Goal: Task Accomplishment & Management: Use online tool/utility

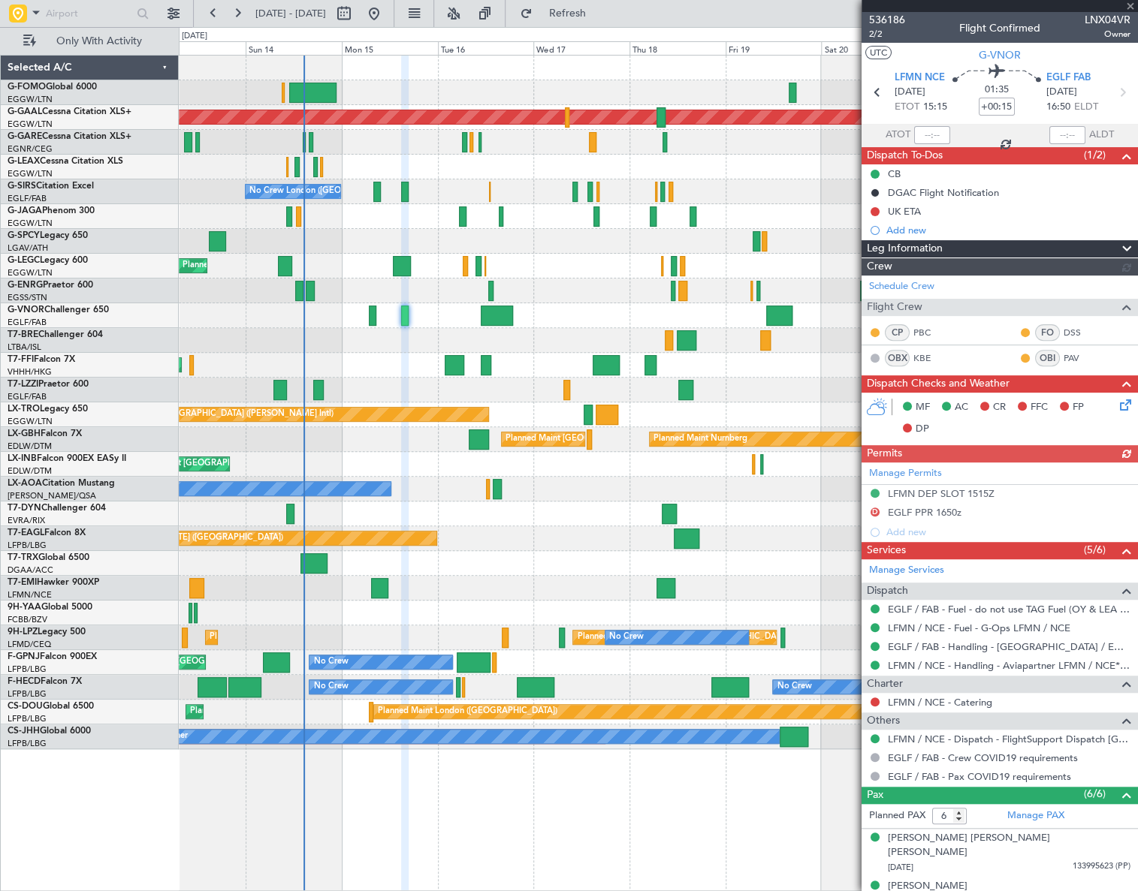
scroll to position [138, 0]
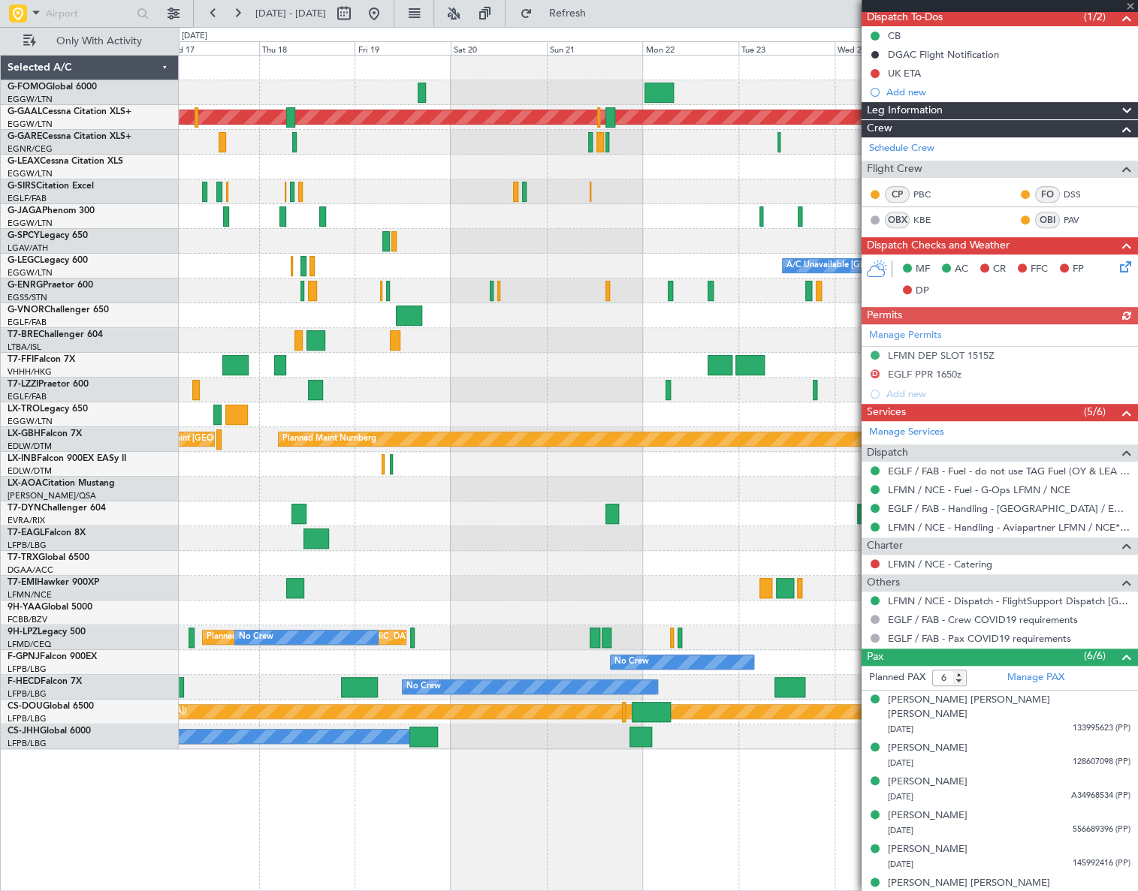
click at [342, 590] on div "Planned Maint [GEOGRAPHIC_DATA]" at bounding box center [658, 588] width 958 height 25
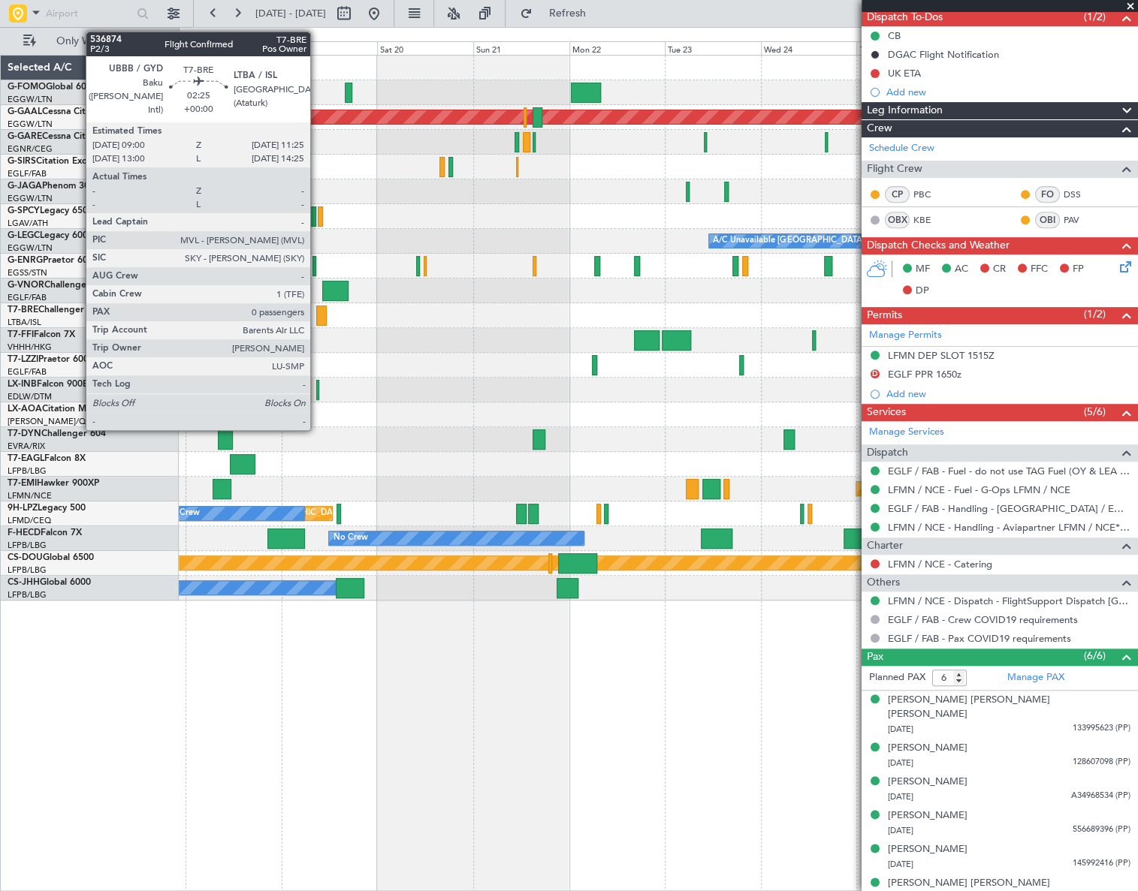
click at [317, 315] on div at bounding box center [321, 316] width 10 height 20
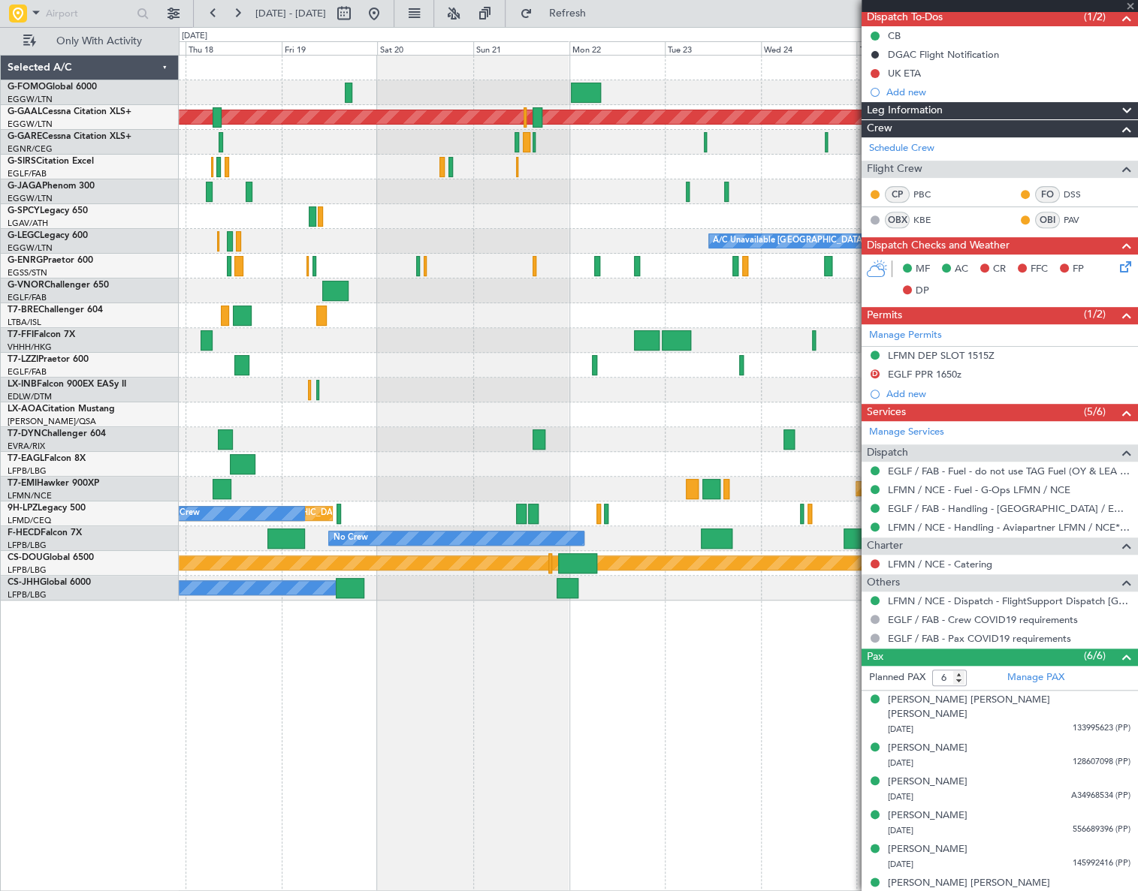
type input "0"
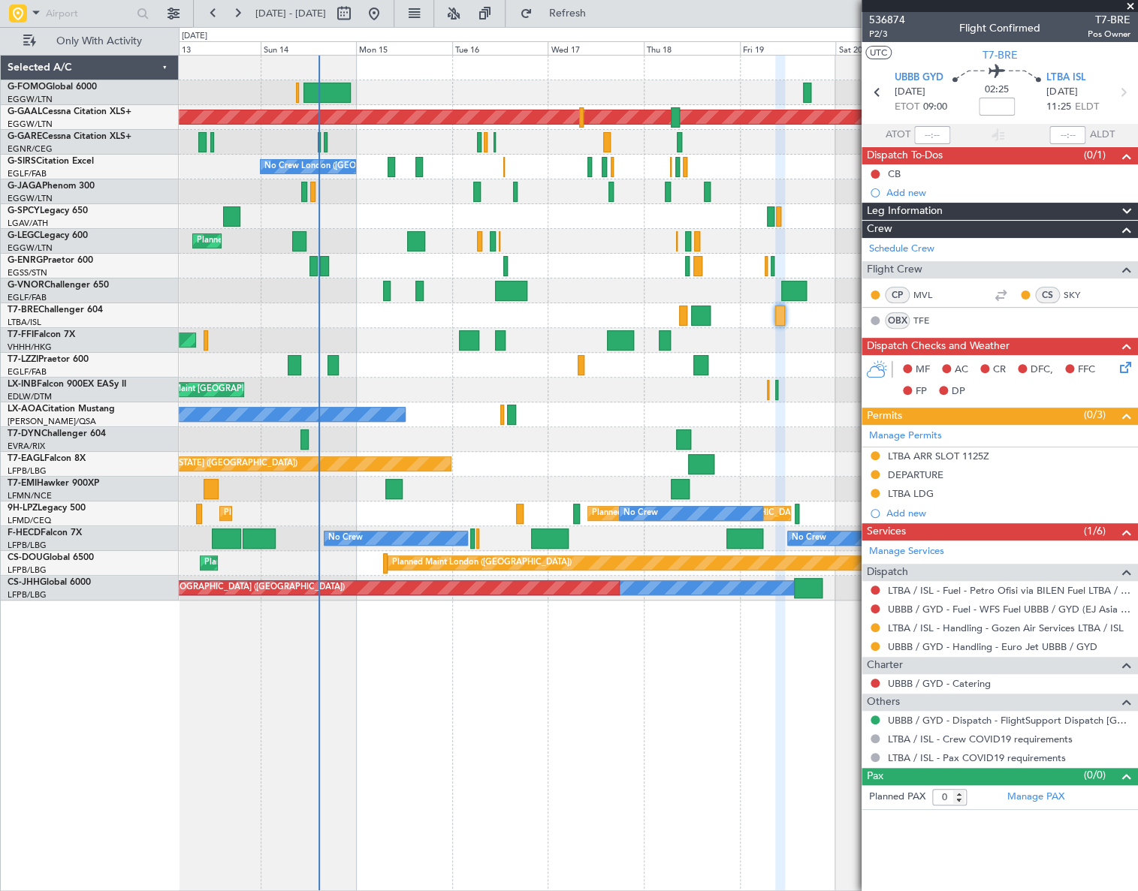
click at [979, 390] on fb-app "17 Sep 2025 - 27 Sep 2025 Refresh Quick Links Only With Activity Planned Maint …" at bounding box center [569, 451] width 1138 height 880
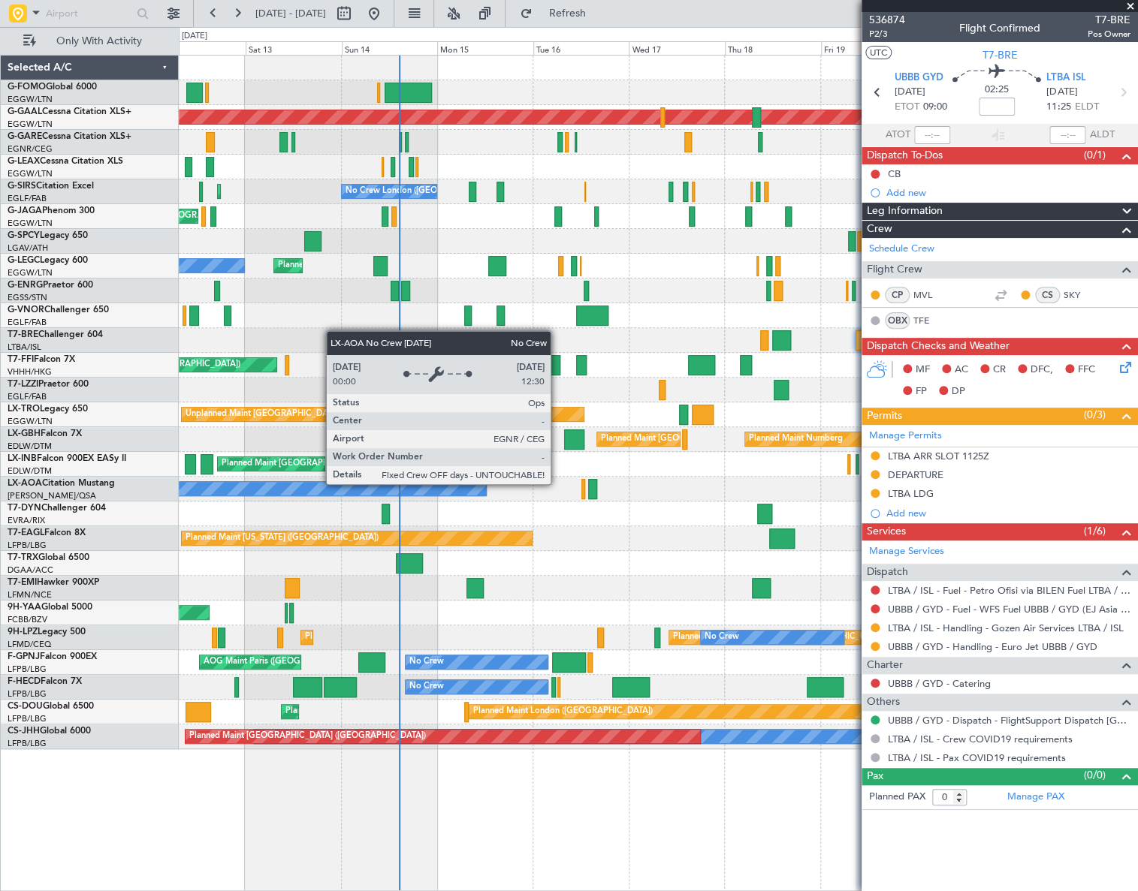
click at [448, 498] on div "No Crew Chester" at bounding box center [657, 489] width 957 height 25
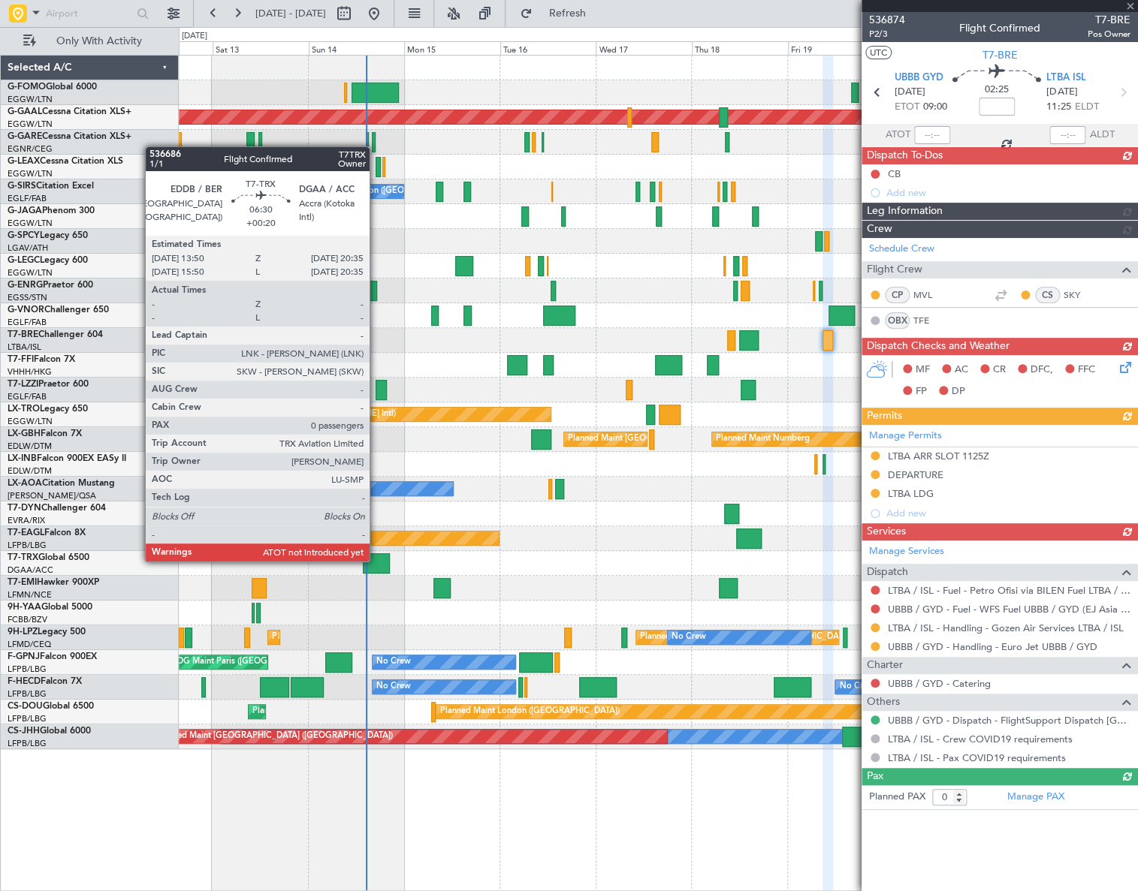
click at [376, 560] on div at bounding box center [376, 563] width 27 height 20
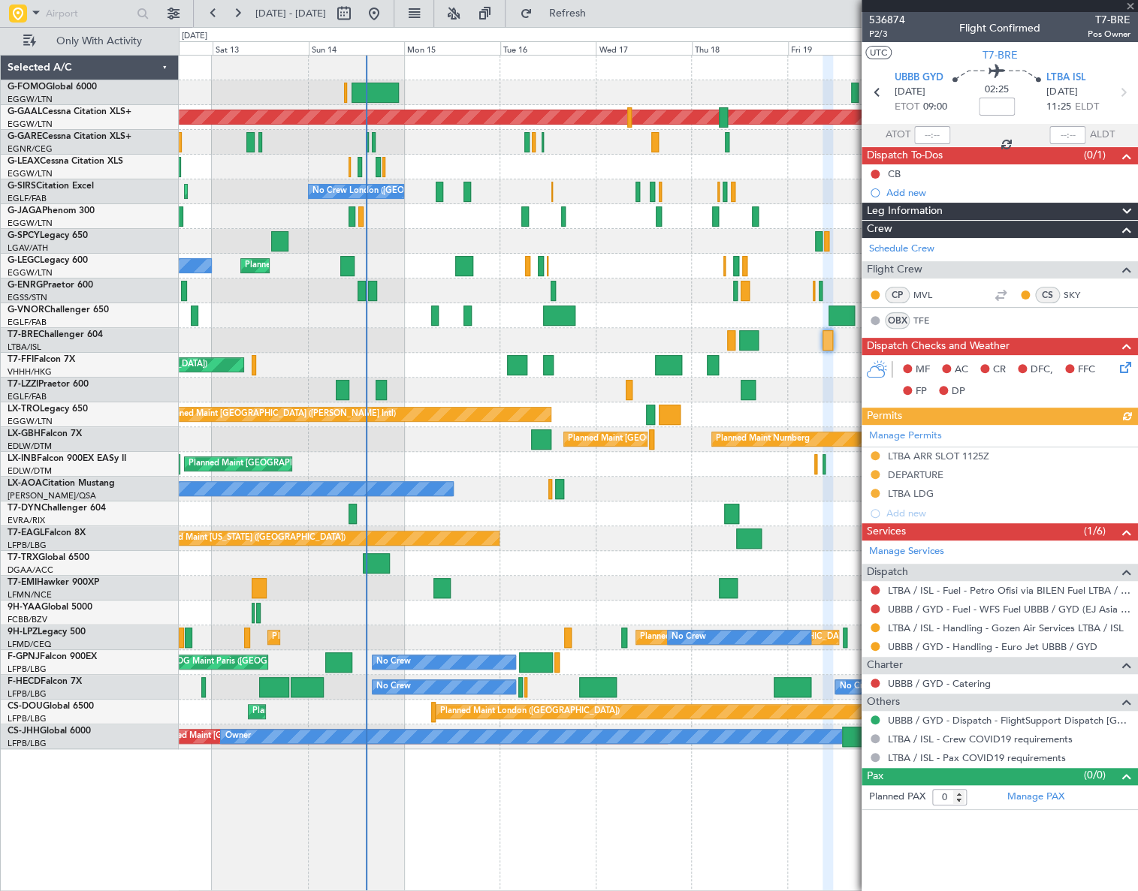
type input "+00:20"
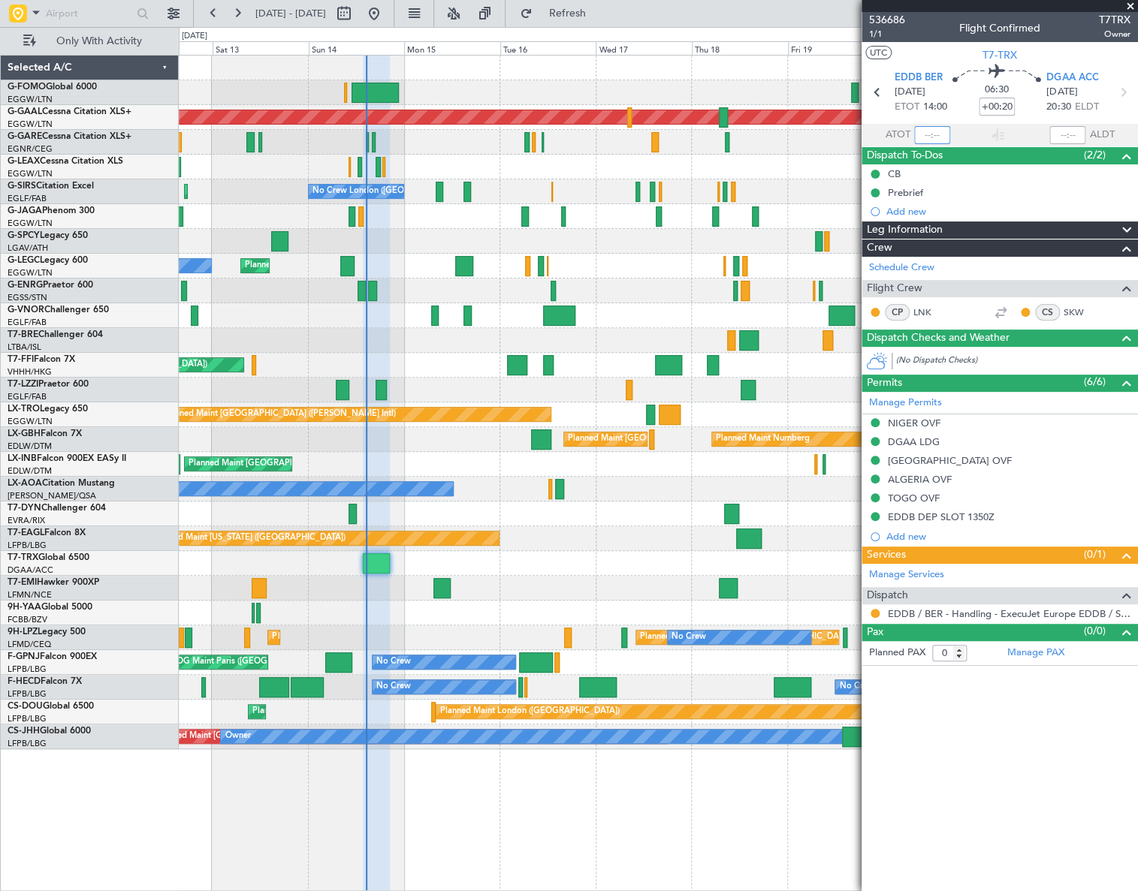
click at [921, 131] on input "text" at bounding box center [932, 135] width 36 height 18
click at [1108, 20] on span "T7TRX" at bounding box center [1115, 20] width 32 height 16
copy span "T7TRX"
click at [931, 137] on input "text" at bounding box center [932, 135] width 36 height 18
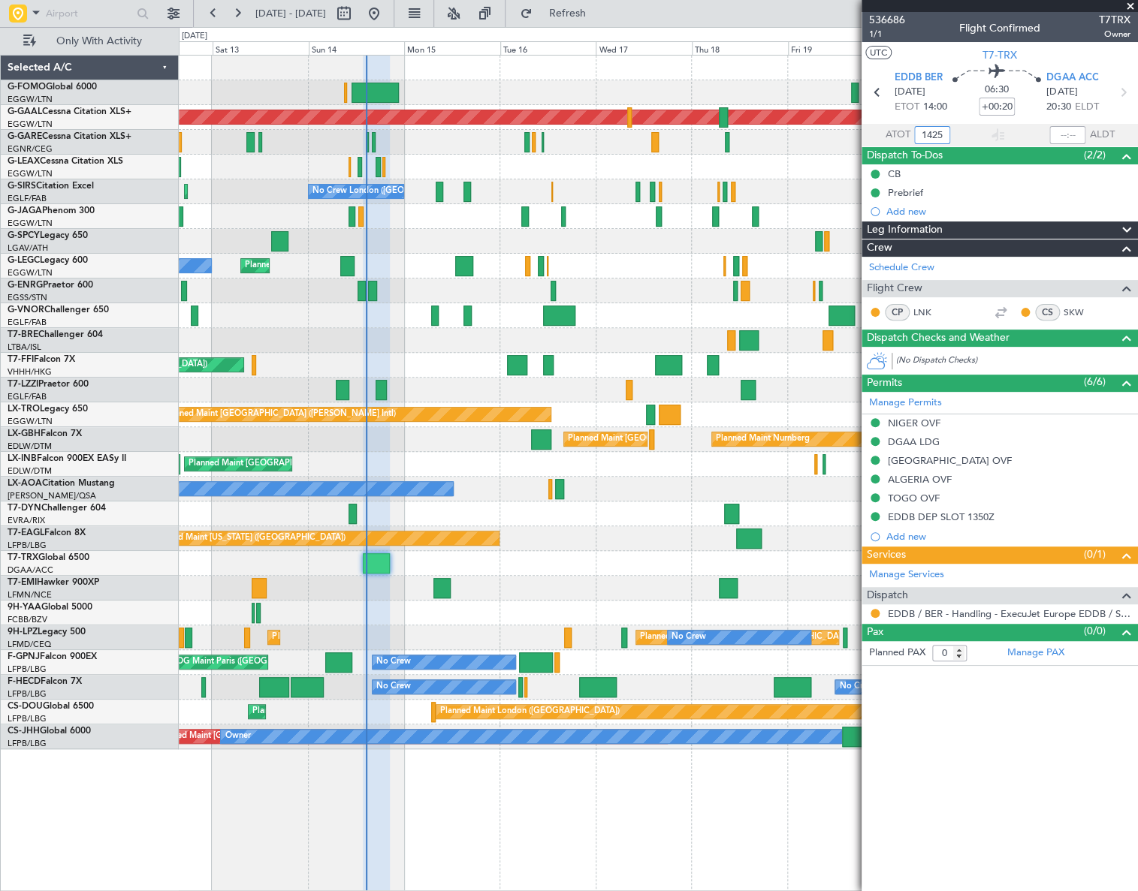
click at [679, 805] on div "Planned Maint London (Luton) Planned Maint Dusseldorf Planned Maint London (Lut…" at bounding box center [658, 473] width 958 height 837
type input "14:25"
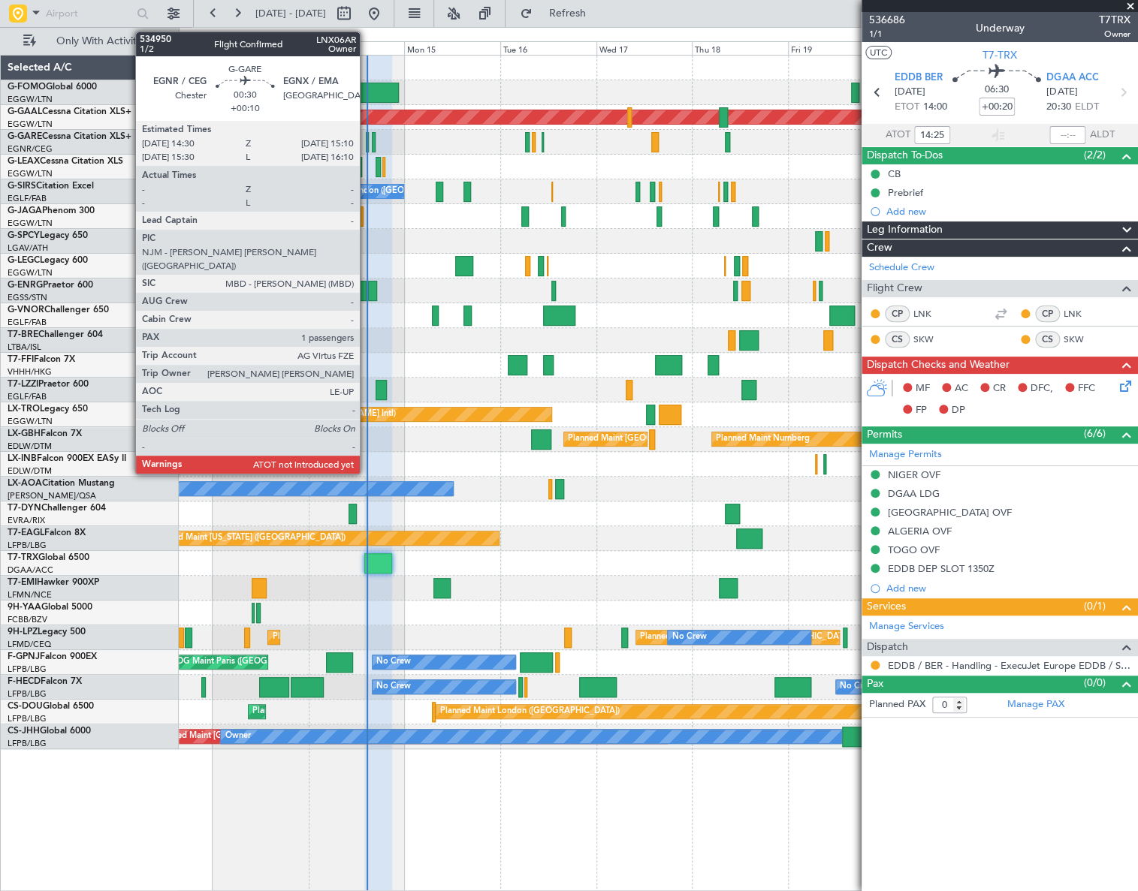
click at [366, 146] on div at bounding box center [367, 142] width 3 height 20
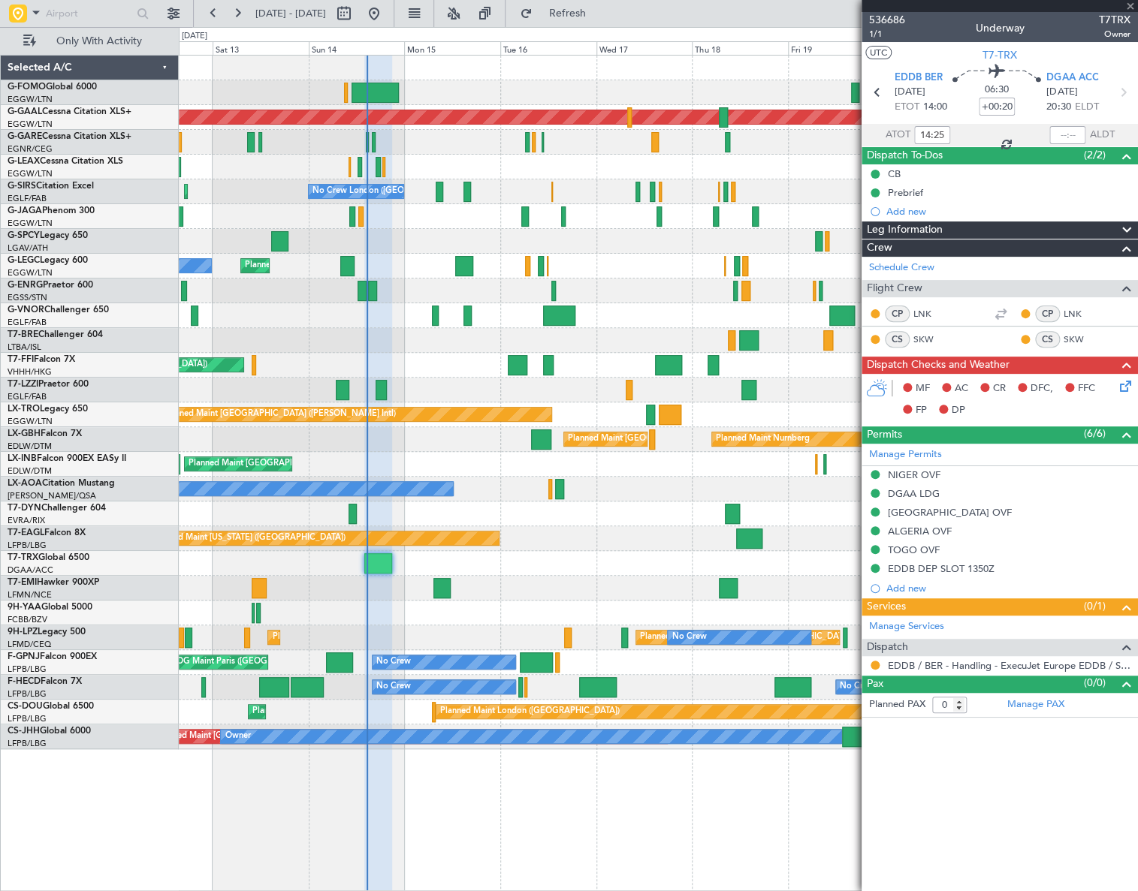
type input "+00:10"
type input "1"
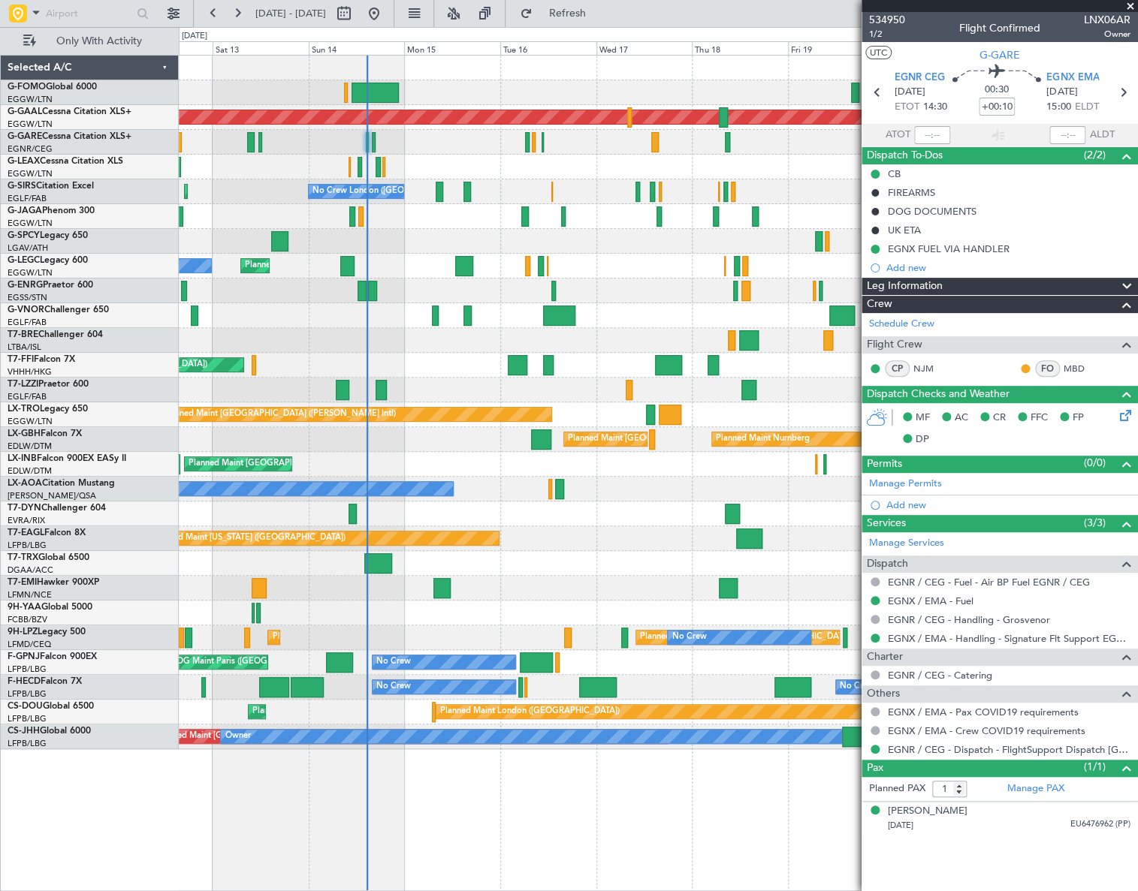
click at [1099, 23] on span "LNX06AR" at bounding box center [1107, 20] width 47 height 16
copy span "LNX06AR"
click at [929, 132] on input "text" at bounding box center [932, 135] width 36 height 18
click at [595, 815] on div "Planned Maint London (Luton) Planned Maint Dusseldorf Planned Maint London (Lut…" at bounding box center [658, 473] width 959 height 837
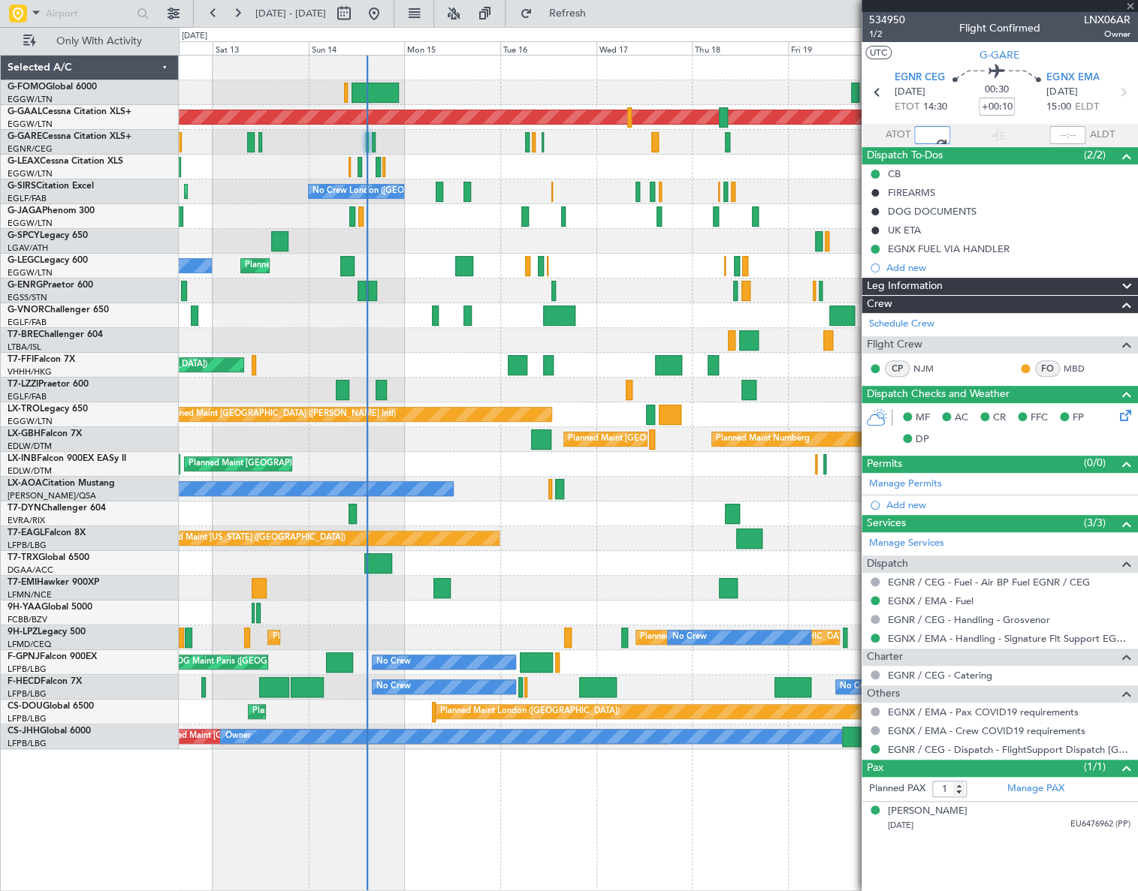
type input "14:39"
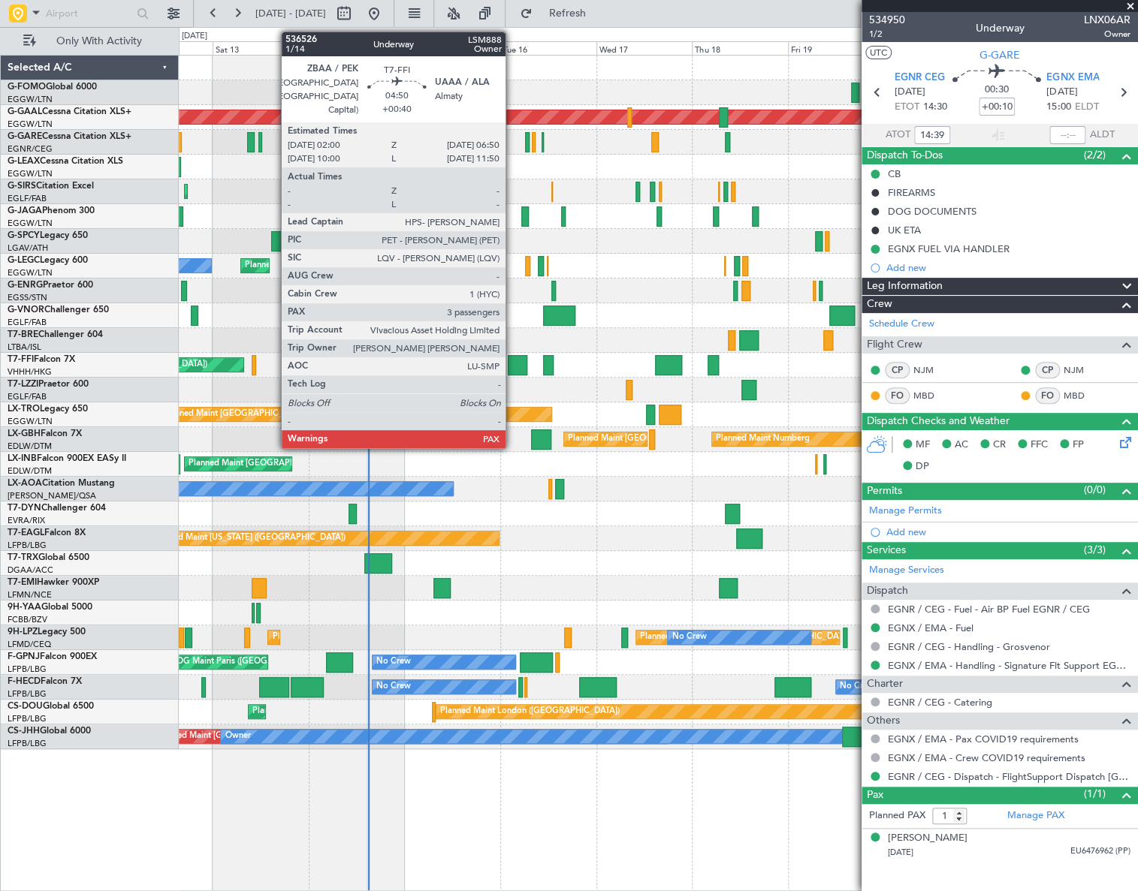
click at [512, 364] on div at bounding box center [518, 365] width 20 height 20
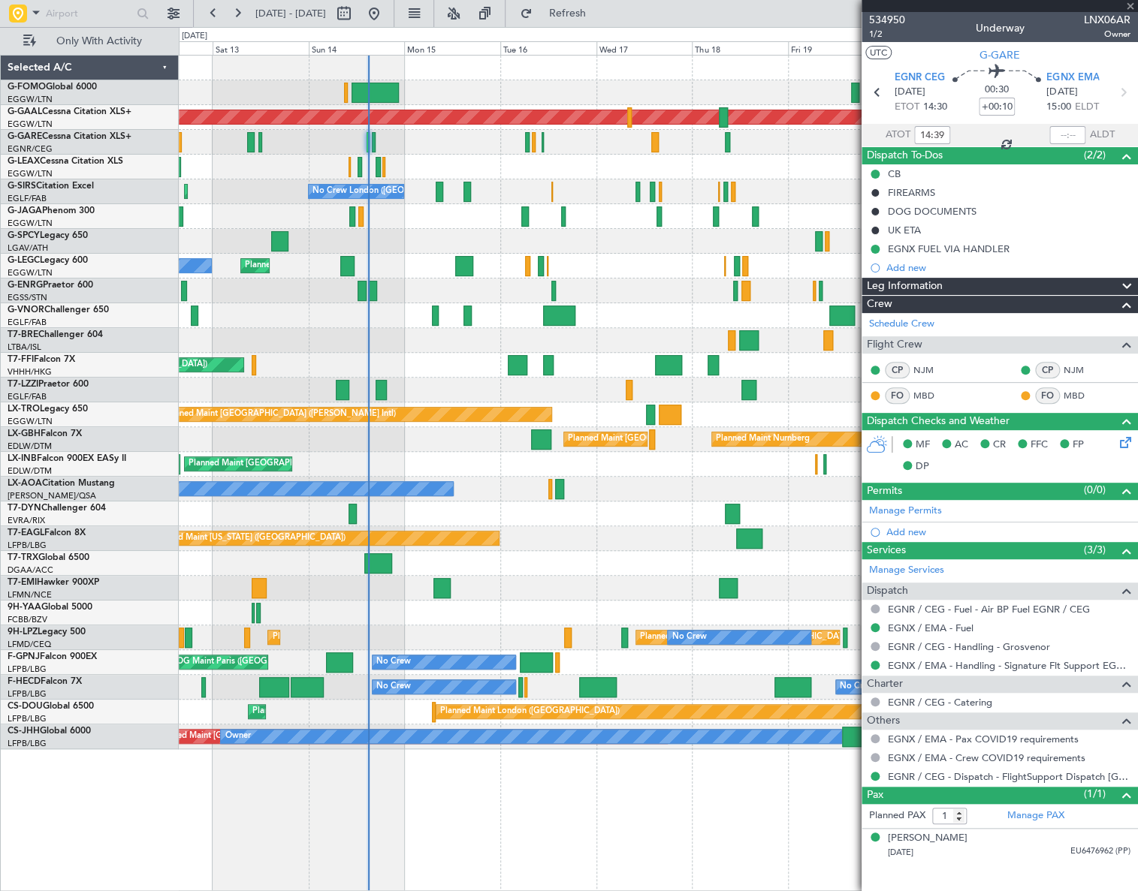
type input "+00:40"
type input "3"
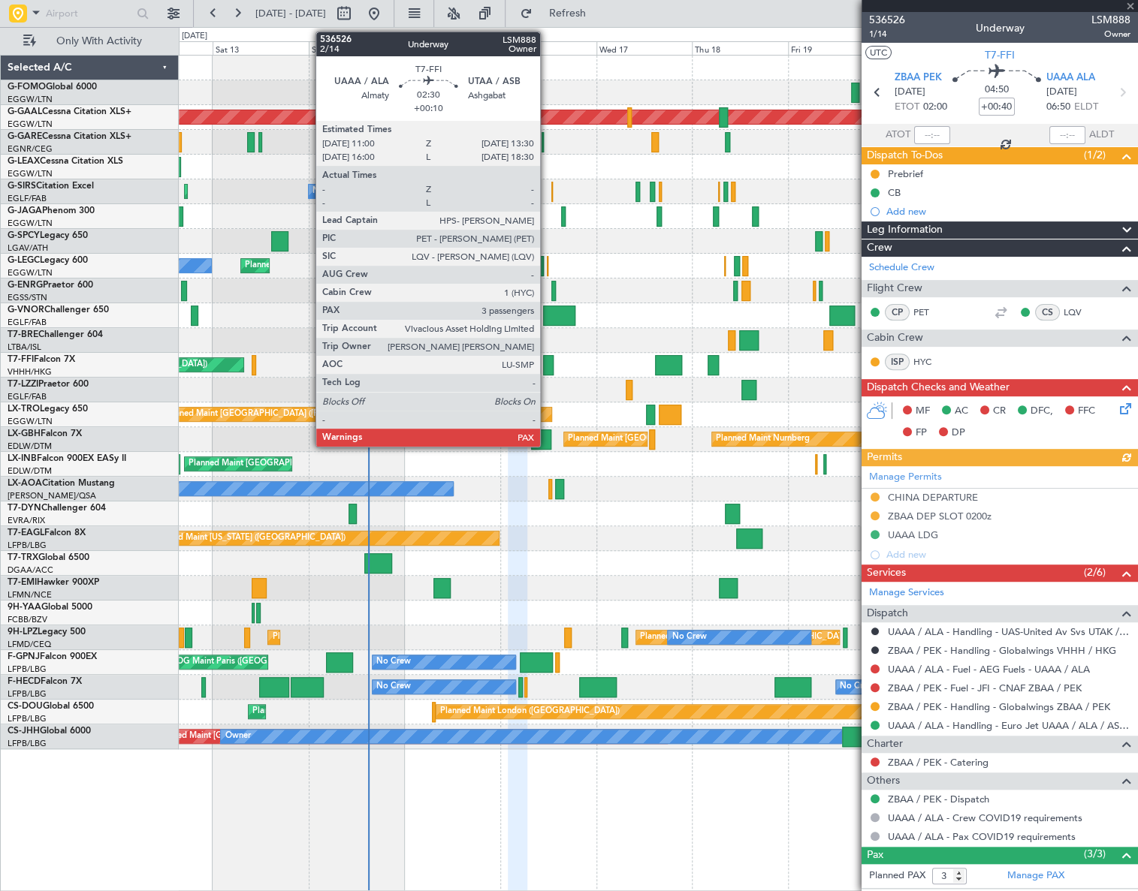
click at [547, 362] on div at bounding box center [548, 365] width 11 height 20
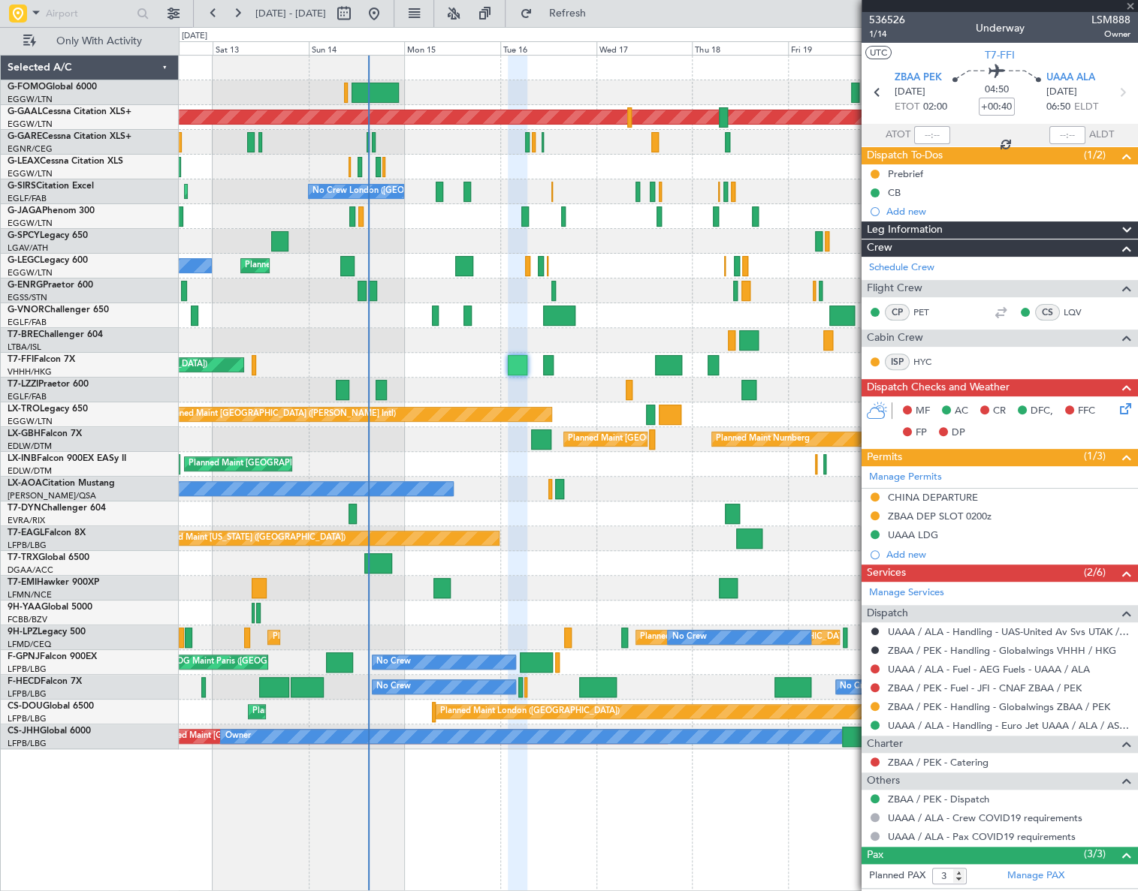
type input "+00:10"
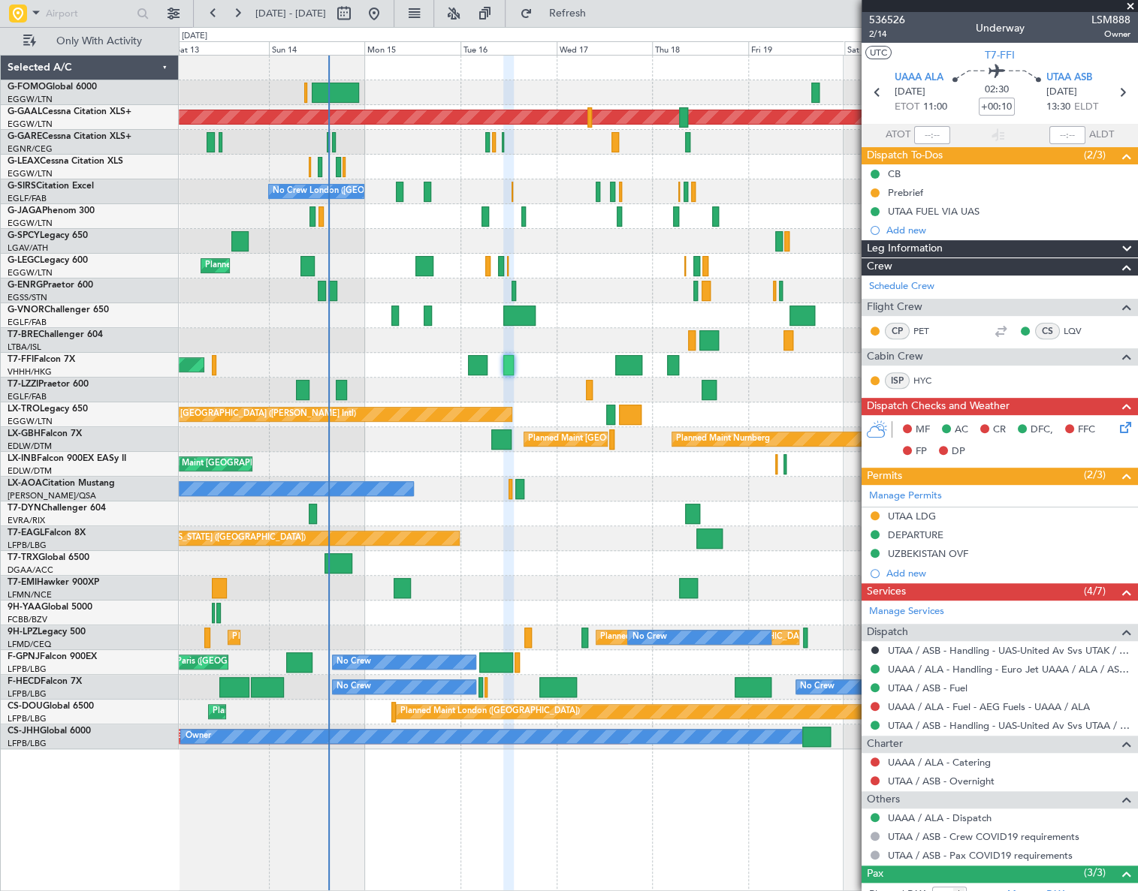
click at [422, 505] on div "Planned Maint London (Luton) Planned Maint Dusseldorf Planned Maint London (Lut…" at bounding box center [658, 403] width 958 height 694
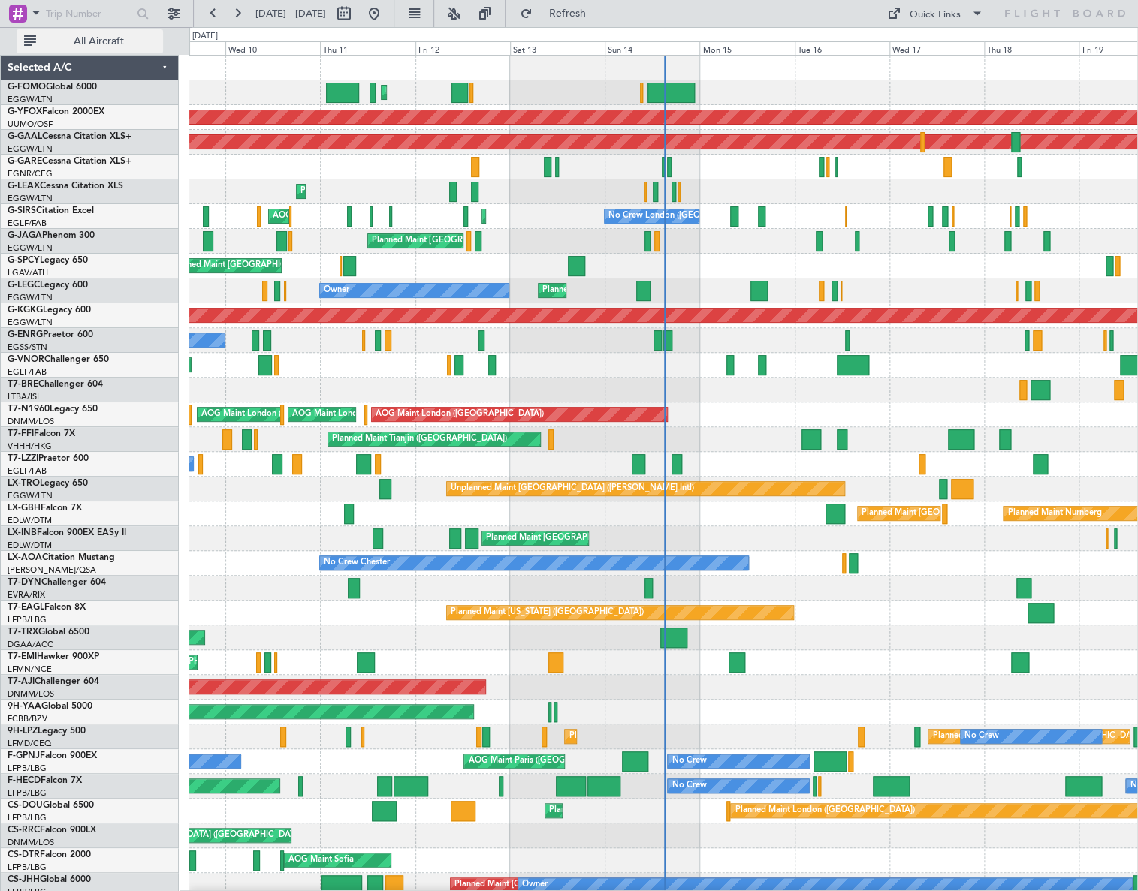
click at [102, 44] on span "All Aircraft" at bounding box center [98, 41] width 119 height 11
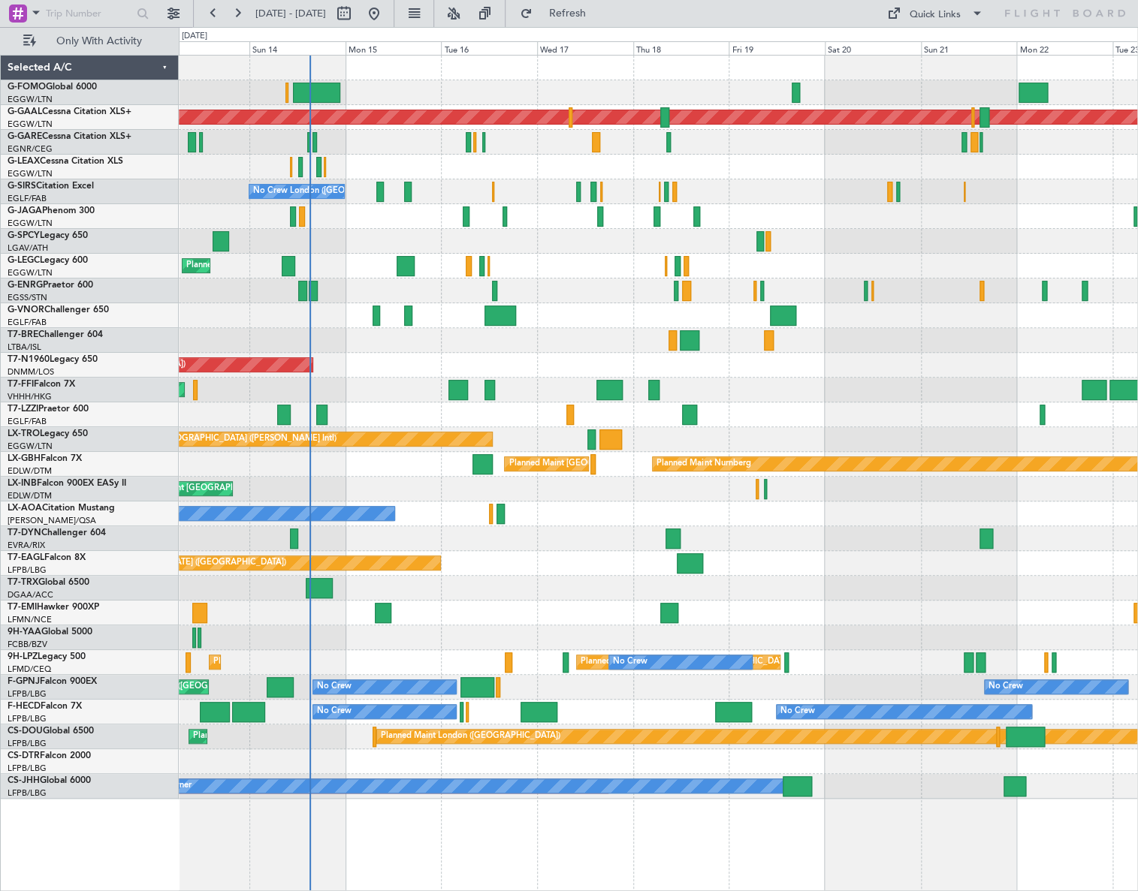
click at [511, 595] on div at bounding box center [658, 588] width 958 height 25
